Goal: Task Accomplishment & Management: Use online tool/utility

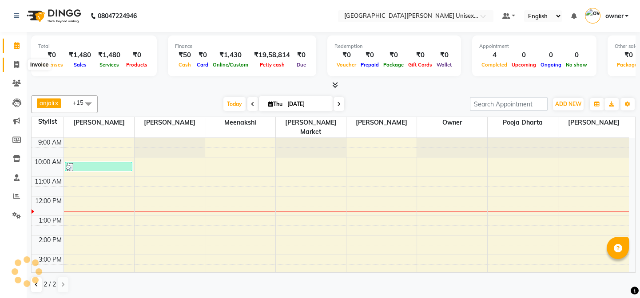
drag, startPoint x: 0, startPoint y: 0, endPoint x: 16, endPoint y: 66, distance: 68.1
click at [16, 66] on icon at bounding box center [16, 64] width 5 height 7
select select "service"
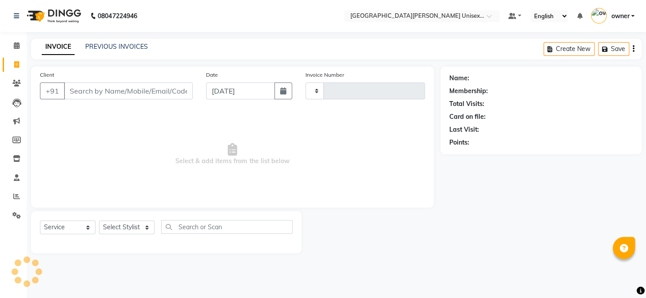
type input "2945"
select select "7055"
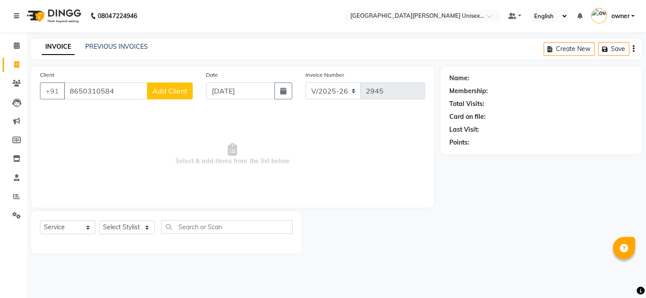
type input "8650310584"
click at [170, 93] on span "Add Client" at bounding box center [169, 91] width 35 height 9
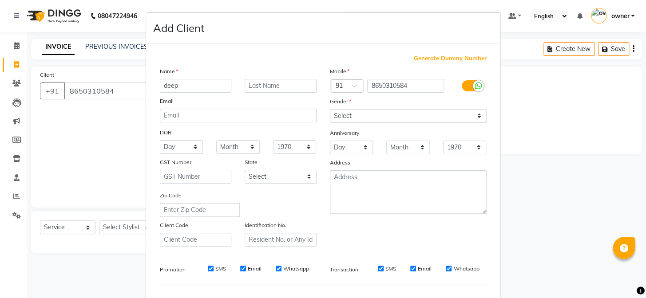
type input "deep"
click at [384, 117] on select "Select [DEMOGRAPHIC_DATA] [DEMOGRAPHIC_DATA] Other Prefer Not To Say" at bounding box center [408, 116] width 157 height 14
select select "[DEMOGRAPHIC_DATA]"
click at [330, 109] on select "Select [DEMOGRAPHIC_DATA] [DEMOGRAPHIC_DATA] Other Prefer Not To Say" at bounding box center [408, 116] width 157 height 14
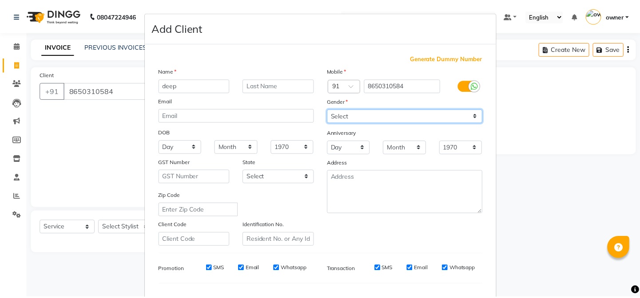
scroll to position [114, 0]
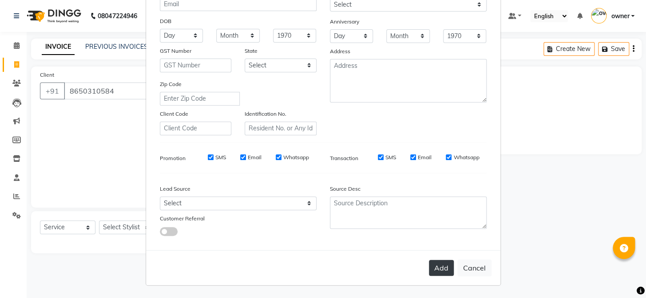
click at [435, 266] on button "Add" at bounding box center [441, 268] width 25 height 16
select select
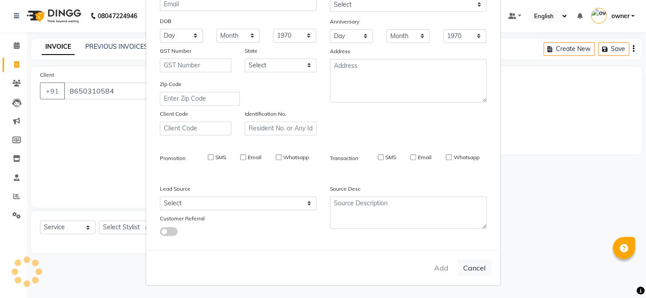
select select
checkbox input "false"
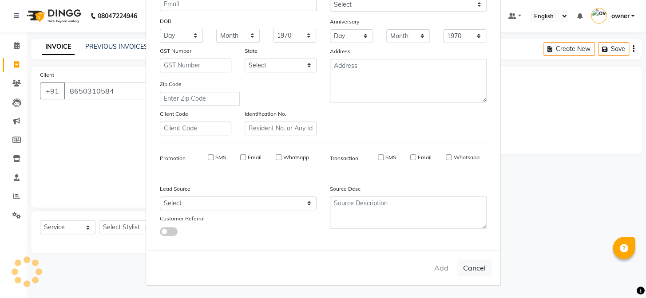
checkbox input "false"
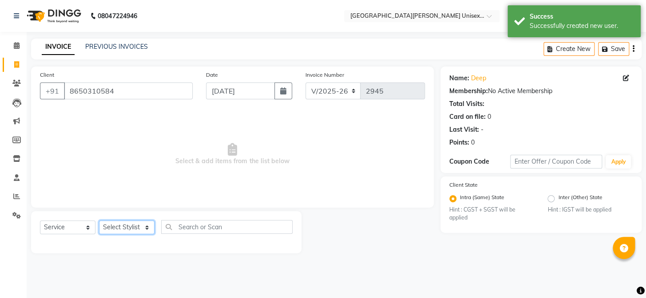
click at [114, 230] on select "Select Stylist anjali [PERSON_NAME] [PERSON_NAME] styler [PERSON_NAME] [PERSON_…" at bounding box center [126, 228] width 55 height 14
select select "86130"
click at [99, 221] on select "Select Stylist anjali [PERSON_NAME] [PERSON_NAME] styler [PERSON_NAME] [PERSON_…" at bounding box center [126, 228] width 55 height 14
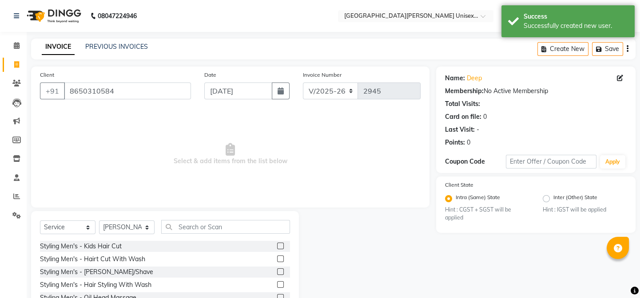
click at [277, 260] on label at bounding box center [280, 259] width 7 height 7
click at [277, 260] on input "checkbox" at bounding box center [280, 260] width 6 height 6
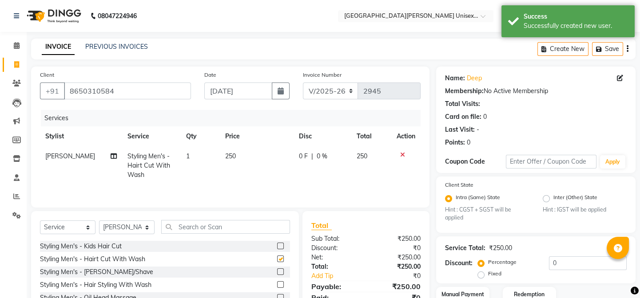
checkbox input "false"
click at [277, 272] on label at bounding box center [280, 272] width 7 height 7
click at [277, 272] on input "checkbox" at bounding box center [280, 272] width 6 height 6
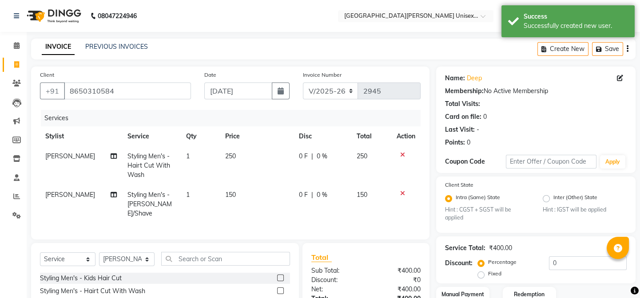
checkbox input "false"
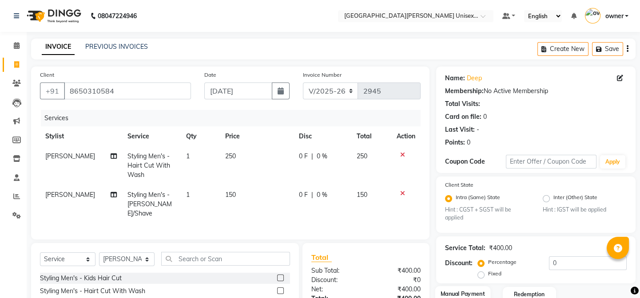
scroll to position [86, 0]
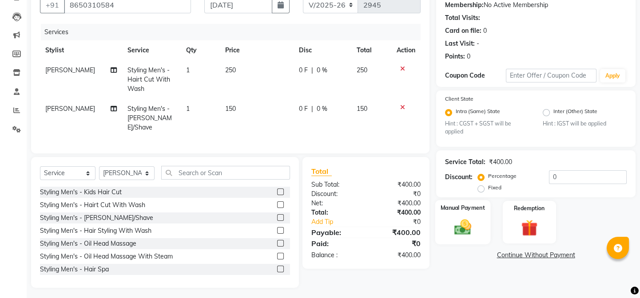
click at [475, 230] on img at bounding box center [463, 228] width 28 height 20
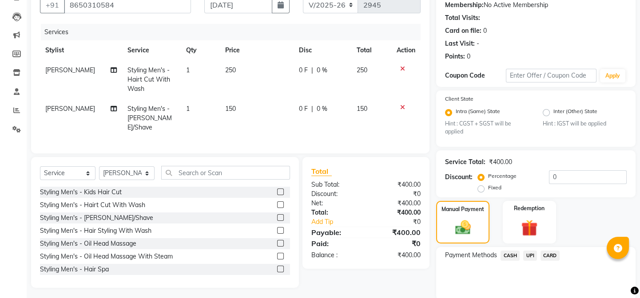
click at [530, 255] on span "UPI" at bounding box center [530, 256] width 14 height 10
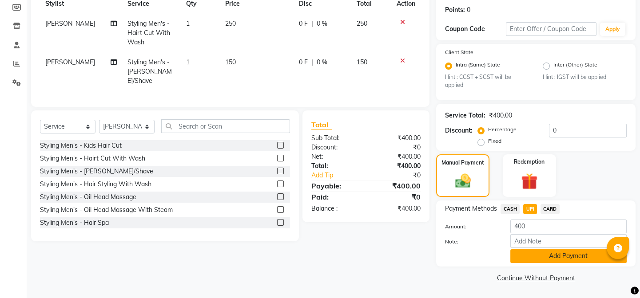
click at [533, 255] on button "Add Payment" at bounding box center [568, 256] width 116 height 14
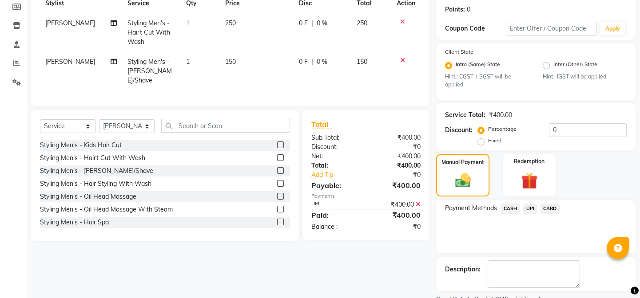
scroll to position [170, 0]
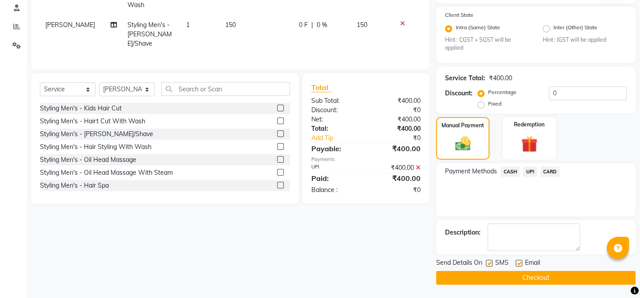
click at [533, 281] on button "Checkout" at bounding box center [535, 278] width 199 height 14
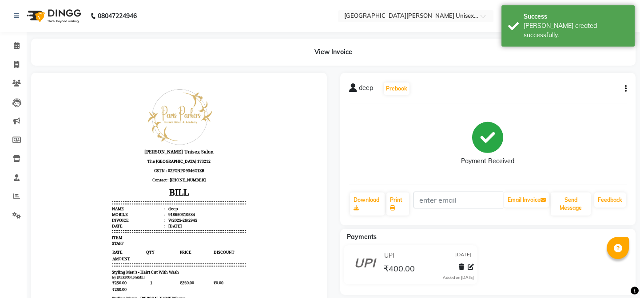
scroll to position [75, 0]
